Goal: Navigation & Orientation: Find specific page/section

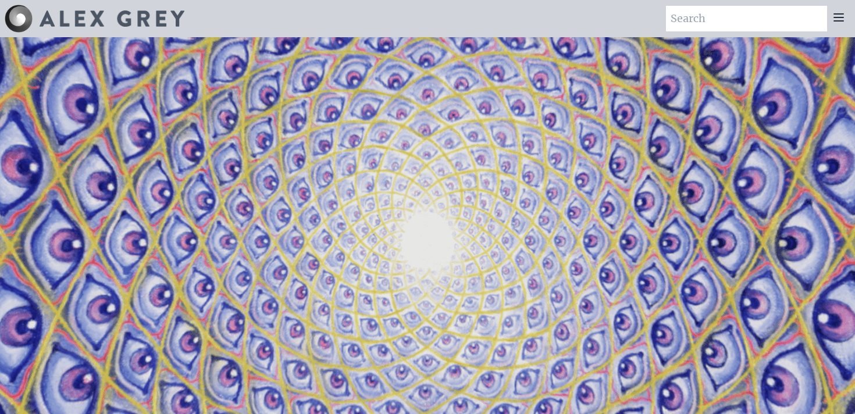
click at [837, 15] on icon at bounding box center [839, 17] width 14 height 14
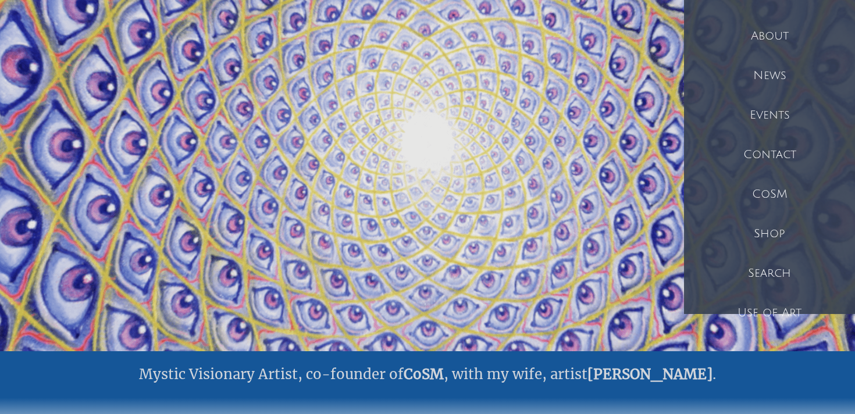
scroll to position [127, 0]
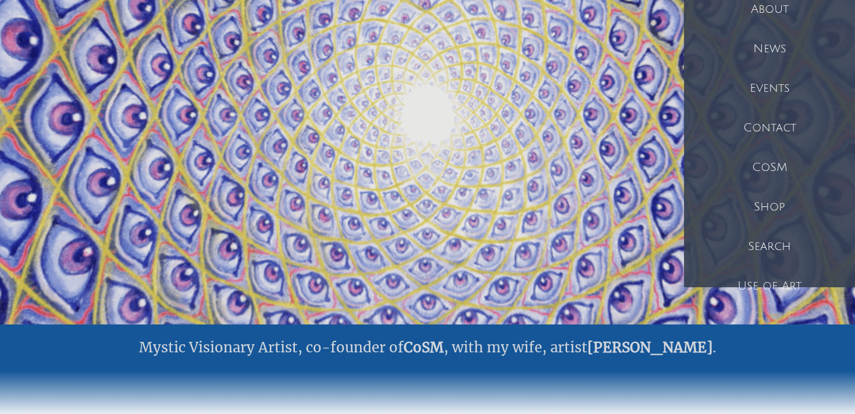
click at [766, 208] on div "Shop" at bounding box center [769, 207] width 171 height 40
